Goal: Entertainment & Leisure: Consume media (video, audio)

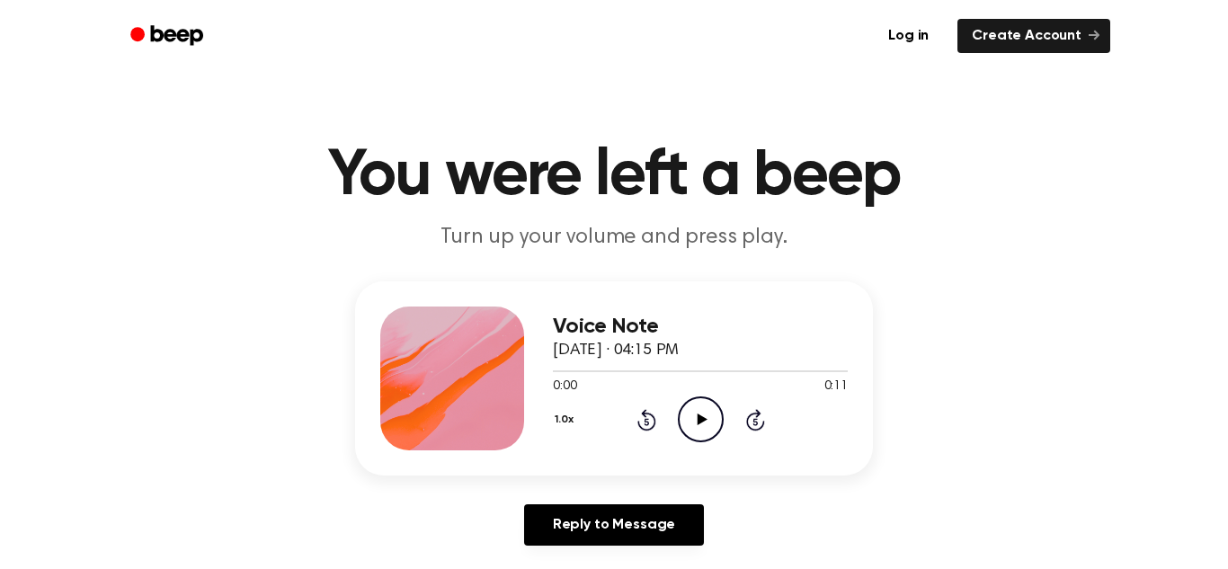
click at [705, 409] on icon "Play Audio" at bounding box center [701, 419] width 46 height 46
click at [714, 426] on icon "Play Audio" at bounding box center [701, 419] width 46 height 46
click at [706, 425] on icon "Play Audio" at bounding box center [701, 419] width 46 height 46
click at [704, 434] on icon "Play Audio" at bounding box center [701, 419] width 46 height 46
click at [686, 425] on icon "Play Audio" at bounding box center [701, 419] width 46 height 46
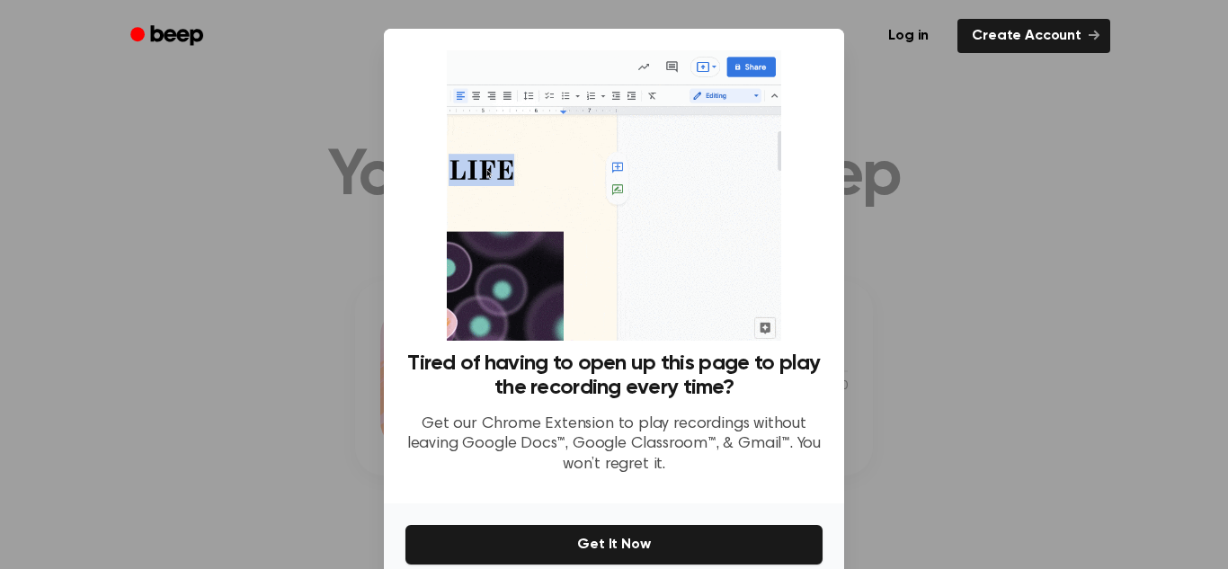
click at [1007, 298] on div at bounding box center [614, 284] width 1228 height 569
click at [1100, 40] on link "Create Account" at bounding box center [1033, 36] width 153 height 34
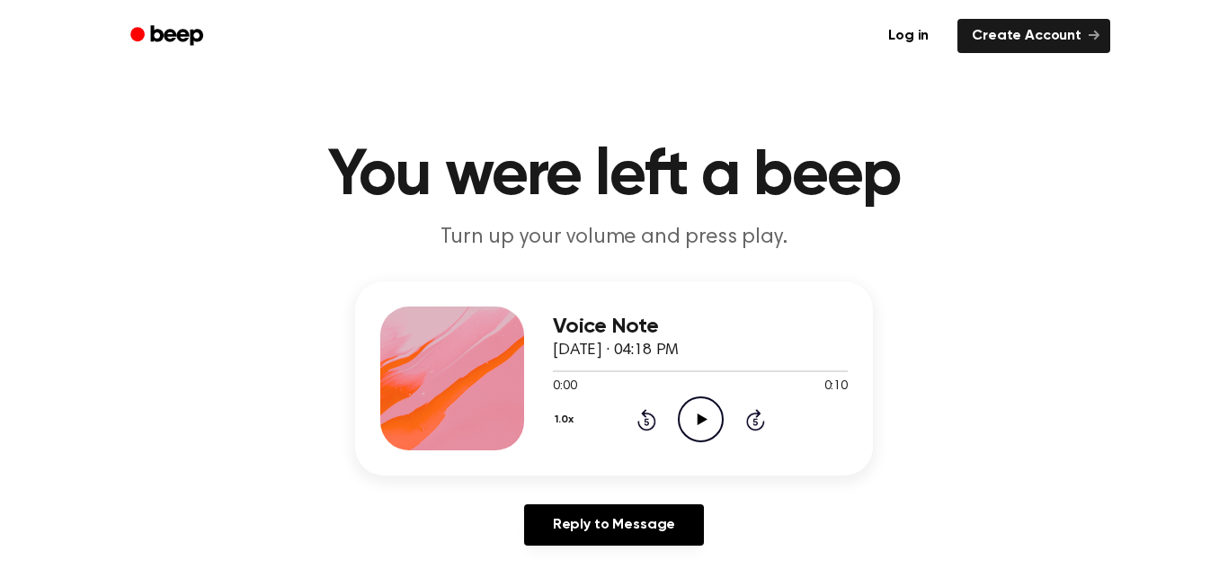
click at [707, 423] on icon "Play Audio" at bounding box center [701, 419] width 46 height 46
click at [705, 436] on icon "Play Audio" at bounding box center [701, 419] width 46 height 46
click at [685, 427] on icon "Play Audio" at bounding box center [701, 419] width 46 height 46
click at [713, 429] on icon "Play Audio" at bounding box center [701, 419] width 46 height 46
click at [694, 430] on icon "Play Audio" at bounding box center [701, 419] width 46 height 46
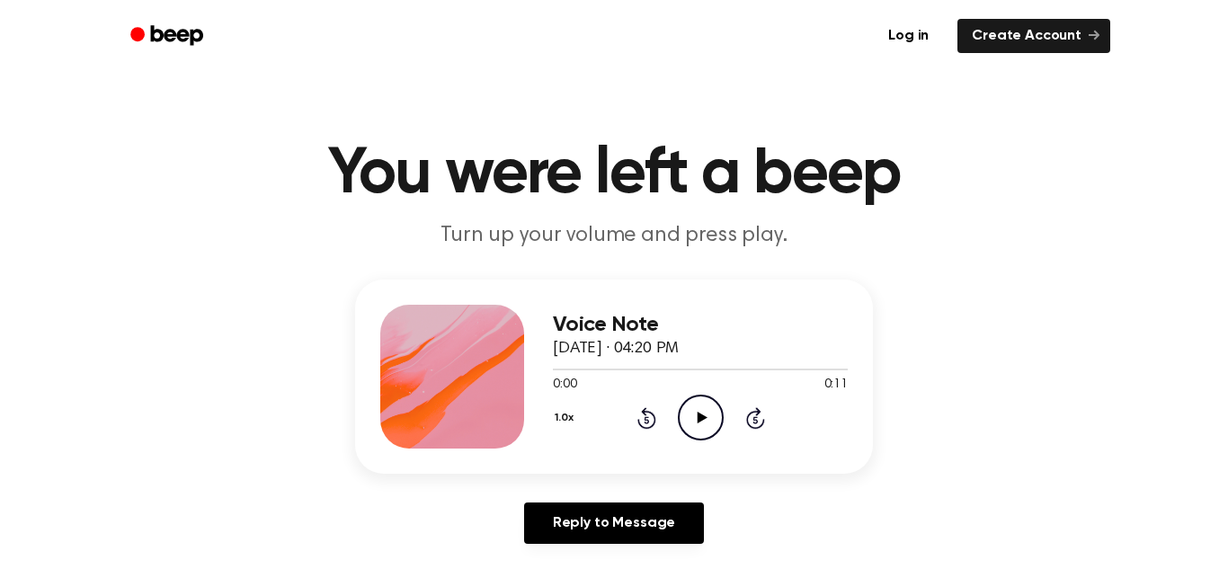
scroll to position [3, 0]
click at [695, 431] on icon "Play Audio" at bounding box center [701, 417] width 46 height 46
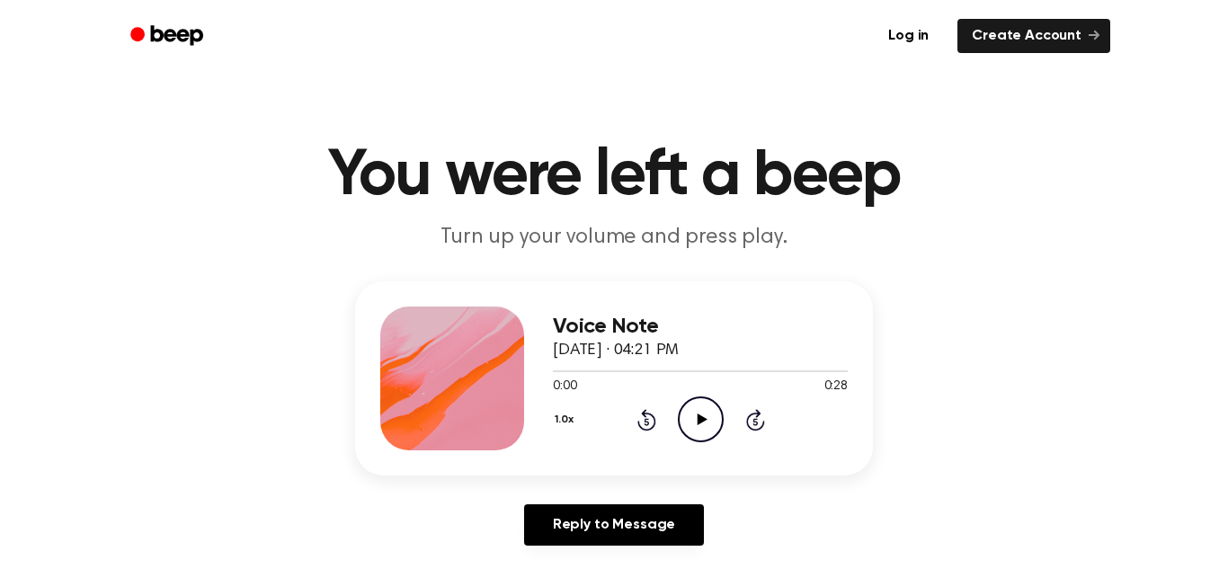
click at [699, 423] on icon at bounding box center [702, 420] width 10 height 12
click at [699, 434] on icon "Play Audio" at bounding box center [701, 419] width 46 height 46
click at [705, 425] on icon "Play Audio" at bounding box center [701, 419] width 46 height 46
click at [703, 433] on icon "Play Audio" at bounding box center [701, 419] width 46 height 46
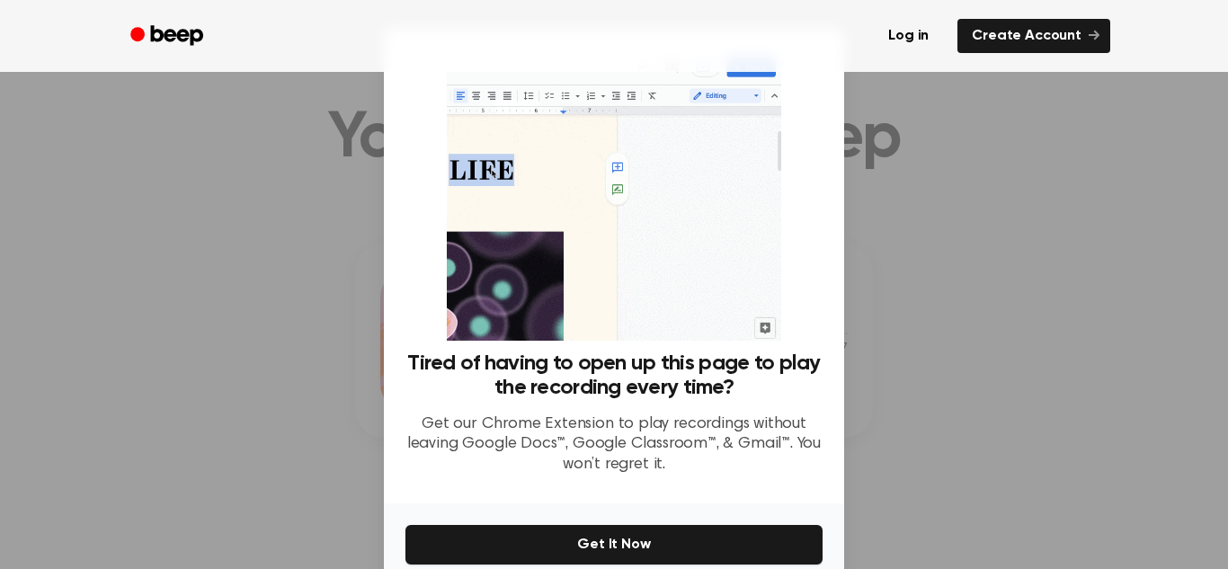
scroll to position [39, 0]
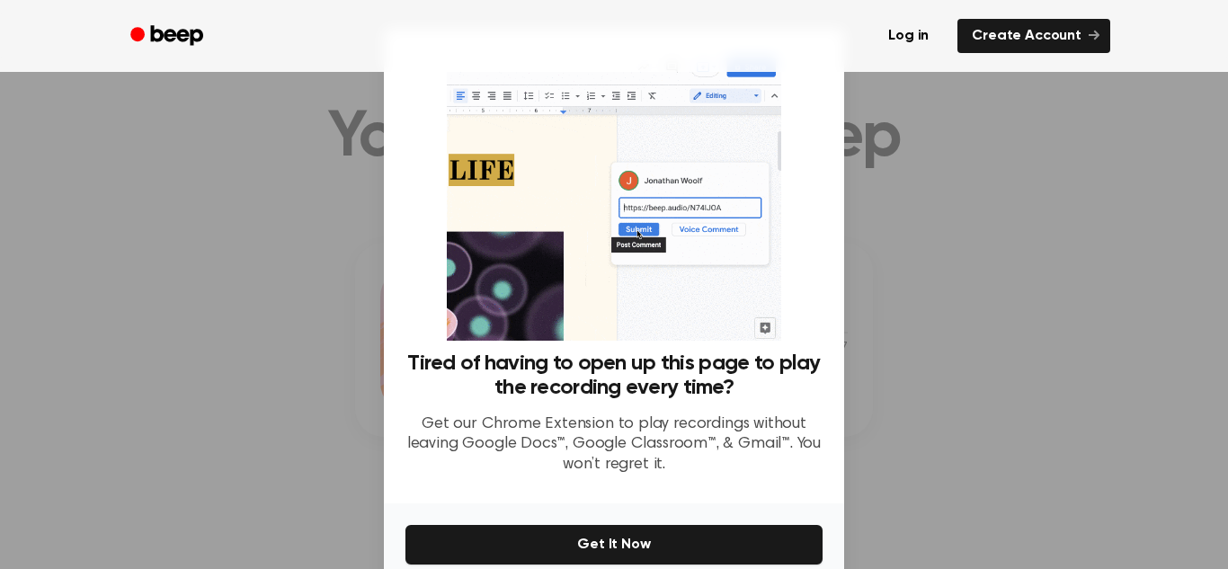
click at [927, 384] on div at bounding box center [614, 284] width 1228 height 569
click at [924, 376] on div at bounding box center [614, 284] width 1228 height 569
click at [918, 379] on div at bounding box center [614, 284] width 1228 height 569
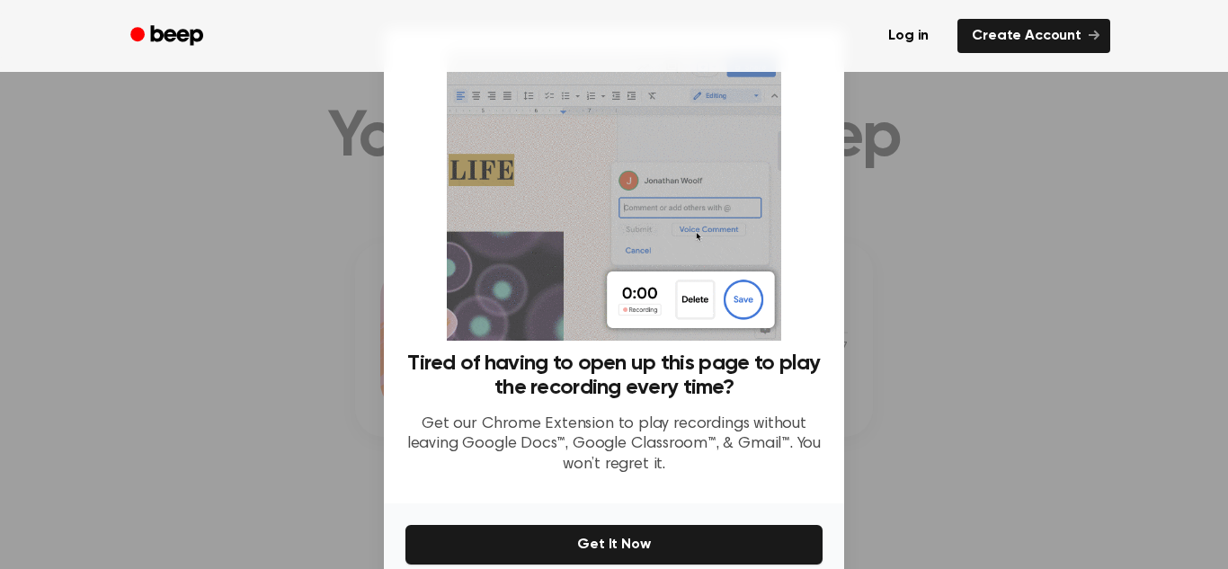
click at [912, 388] on div at bounding box center [614, 284] width 1228 height 569
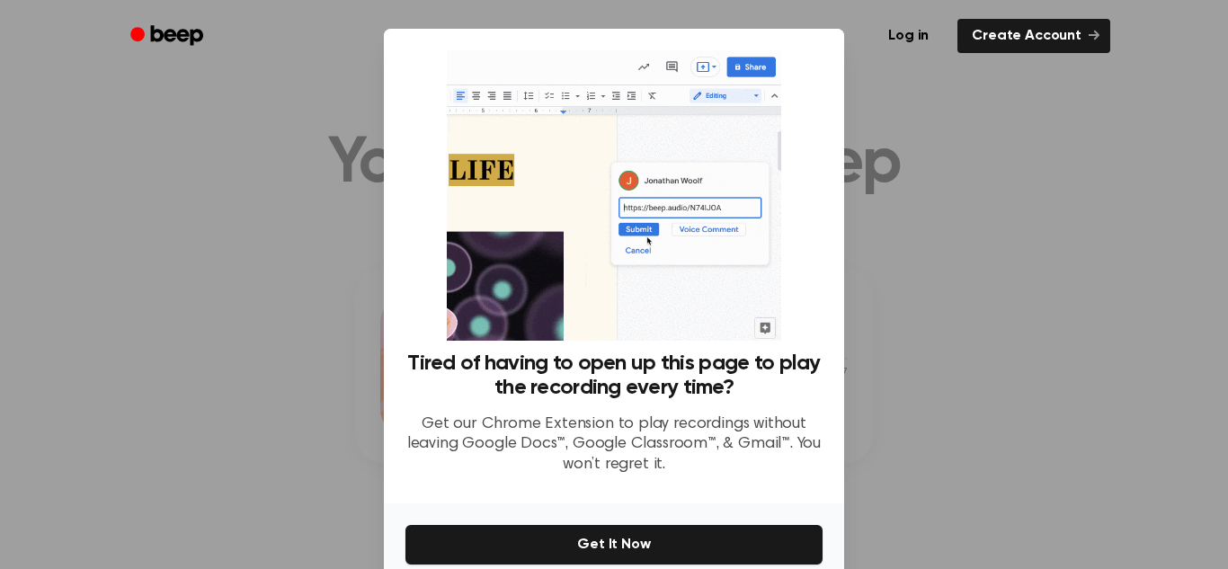
scroll to position [0, 0]
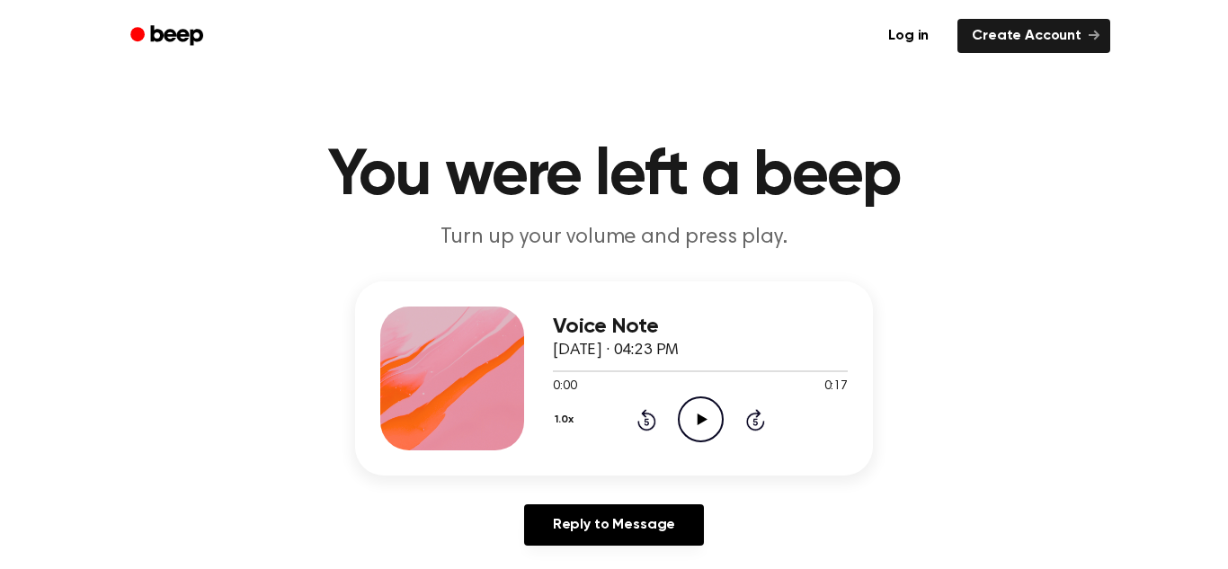
click at [707, 419] on icon "Play Audio" at bounding box center [701, 419] width 46 height 46
click at [707, 421] on icon "Play Audio" at bounding box center [701, 419] width 46 height 46
click at [707, 422] on icon "Pause Audio" at bounding box center [701, 419] width 46 height 46
click at [708, 422] on icon "Play Audio" at bounding box center [701, 419] width 46 height 46
click at [704, 448] on div "Voice Note August 28, 2025 · 04:24 PM 0:00 0:21 Your browser does not support t…" at bounding box center [700, 379] width 295 height 144
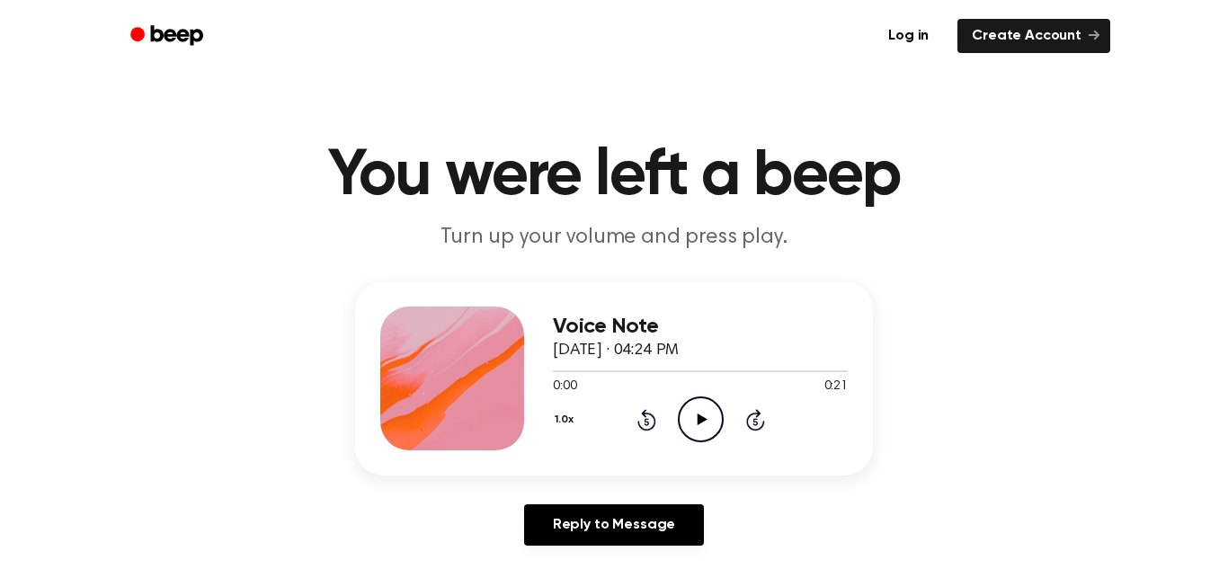
click at [704, 438] on icon "Play Audio" at bounding box center [701, 419] width 46 height 46
click at [703, 440] on icon "Play Audio" at bounding box center [701, 419] width 46 height 46
click at [695, 425] on icon "Play Audio" at bounding box center [701, 419] width 46 height 46
click at [705, 429] on icon "Play Audio" at bounding box center [701, 419] width 46 height 46
click at [719, 417] on icon "Play Audio" at bounding box center [701, 419] width 46 height 46
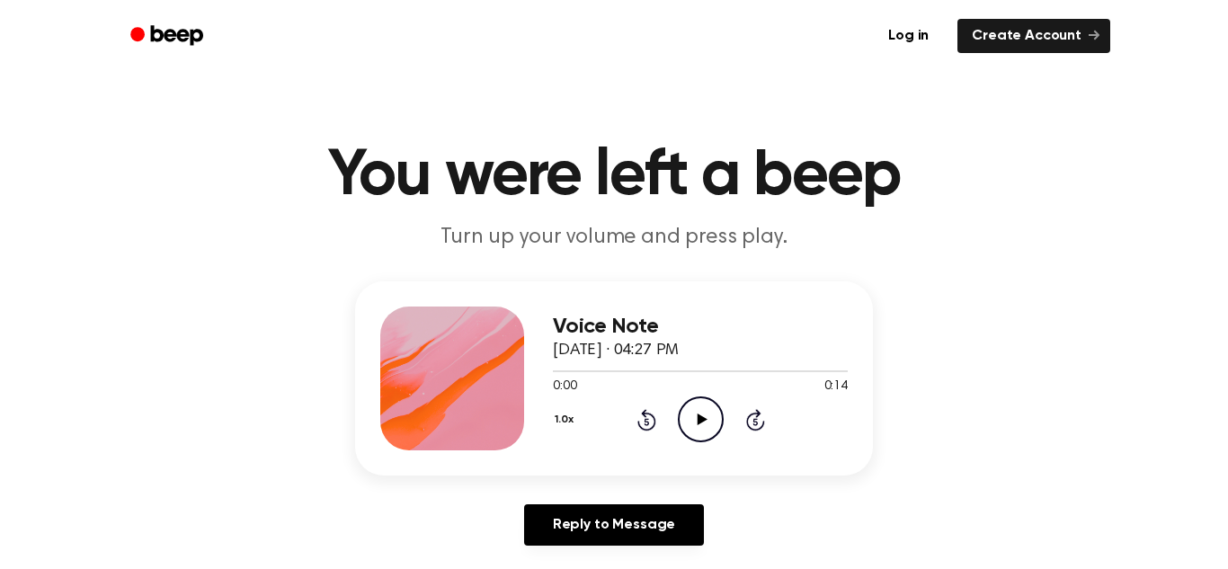
click at [679, 446] on div "Voice Note [DATE] · 04:27 PM 0:00 0:14 Your browser does not support the [objec…" at bounding box center [700, 379] width 295 height 144
click at [707, 430] on icon "Play Audio" at bounding box center [701, 419] width 46 height 46
